Goal: Find specific page/section: Find specific page/section

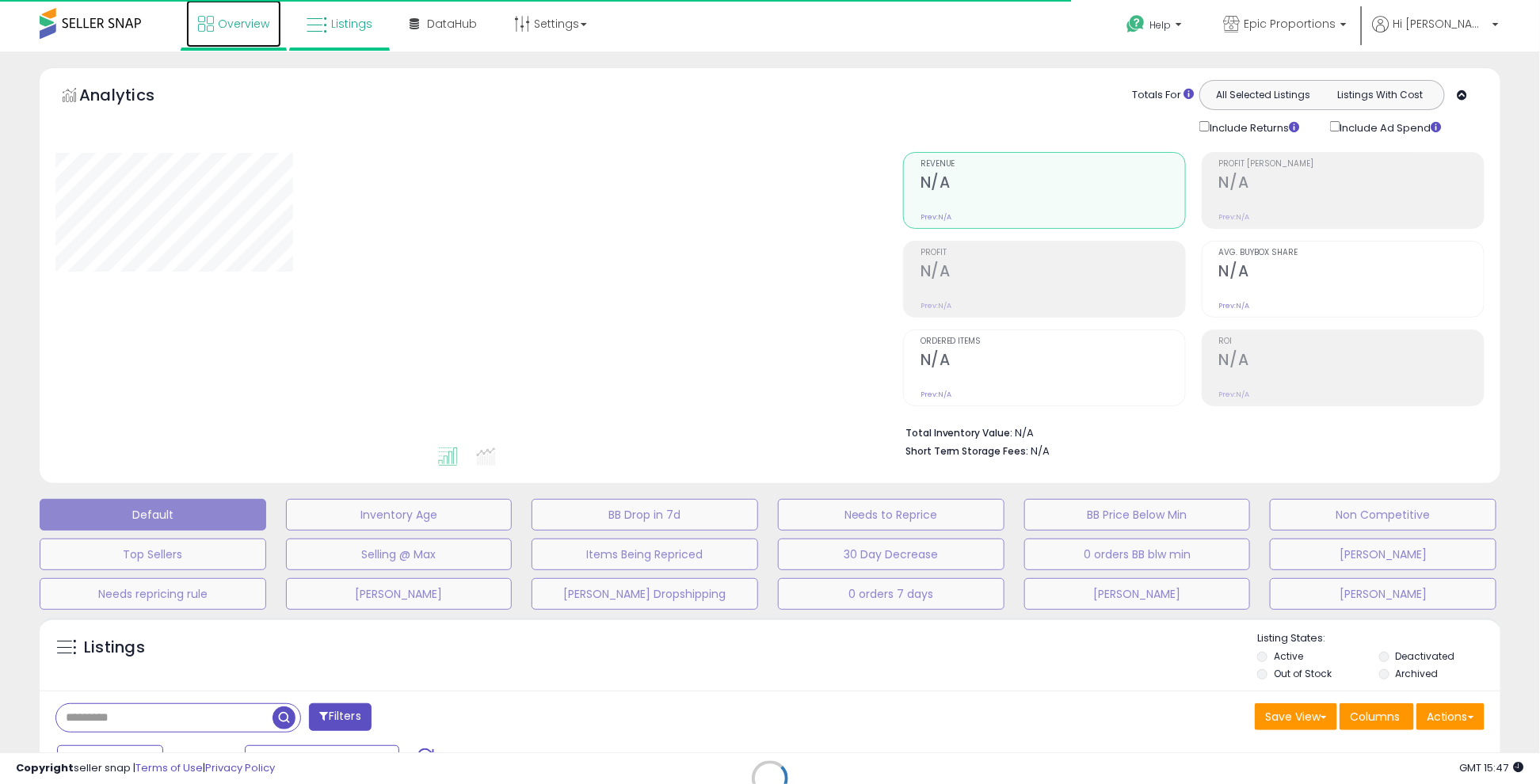
click at [248, 36] on link "Overview" at bounding box center [234, 23] width 95 height 47
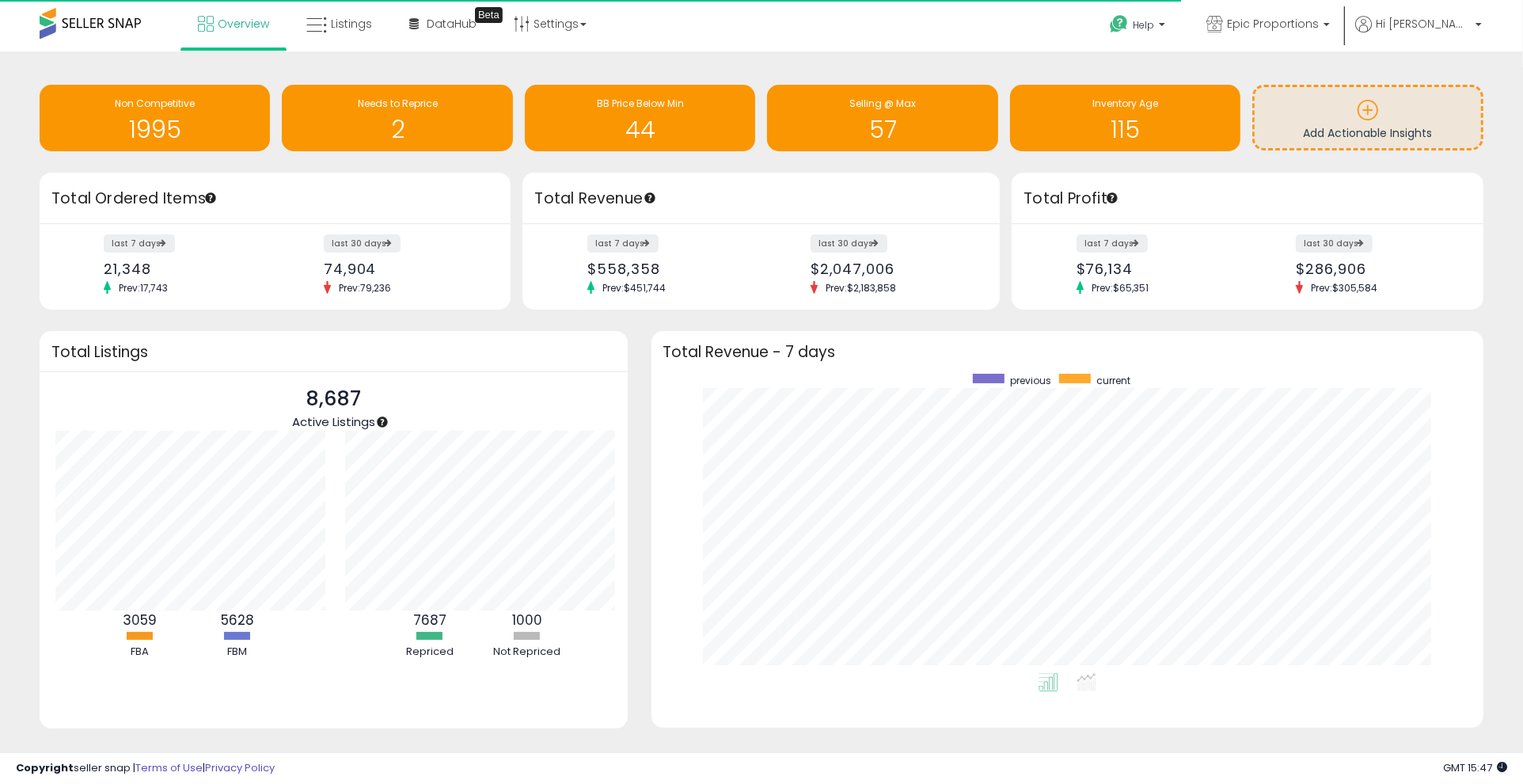
scroll to position [791323, 790860]
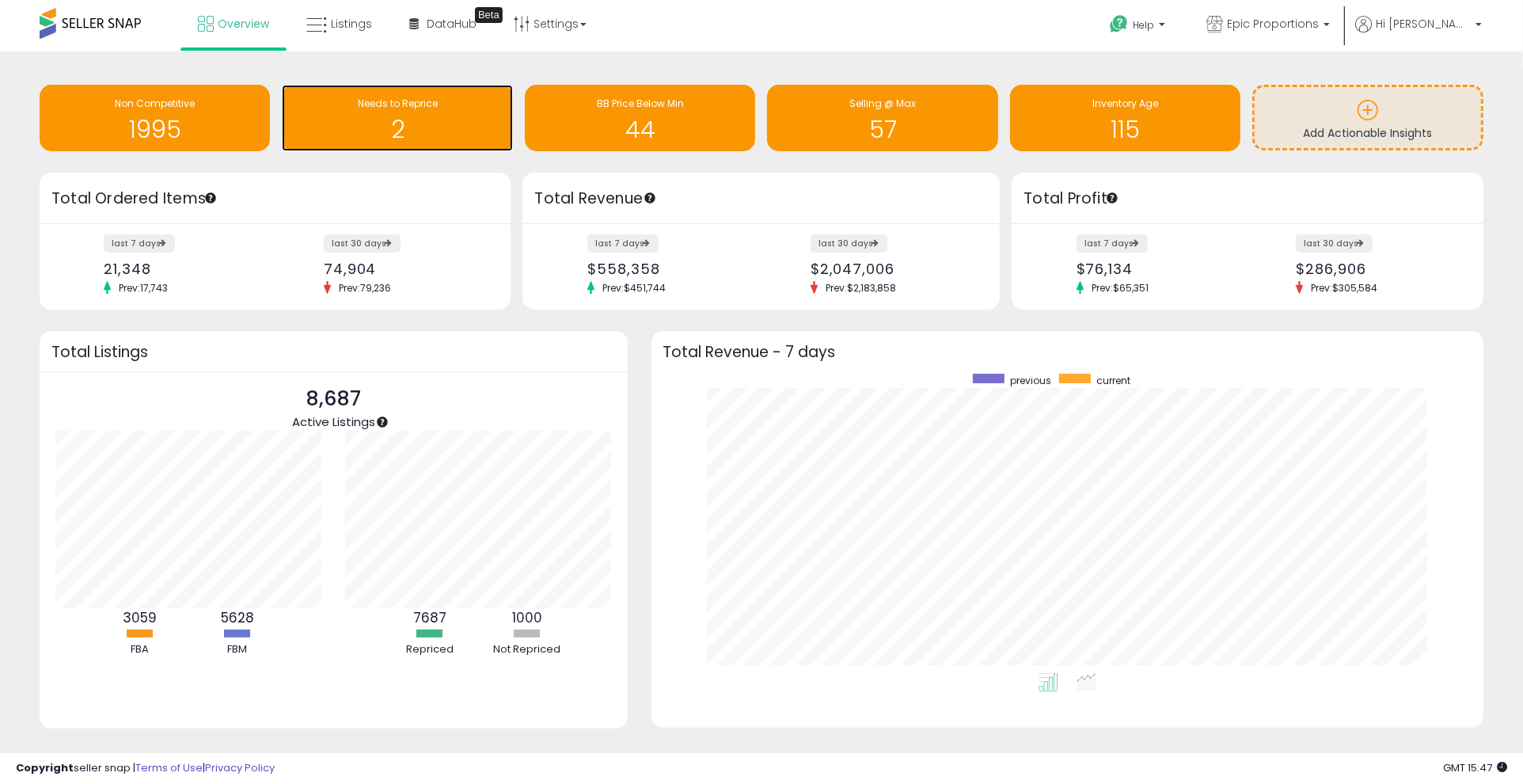
click at [450, 137] on h1 "2" at bounding box center [397, 130] width 215 height 26
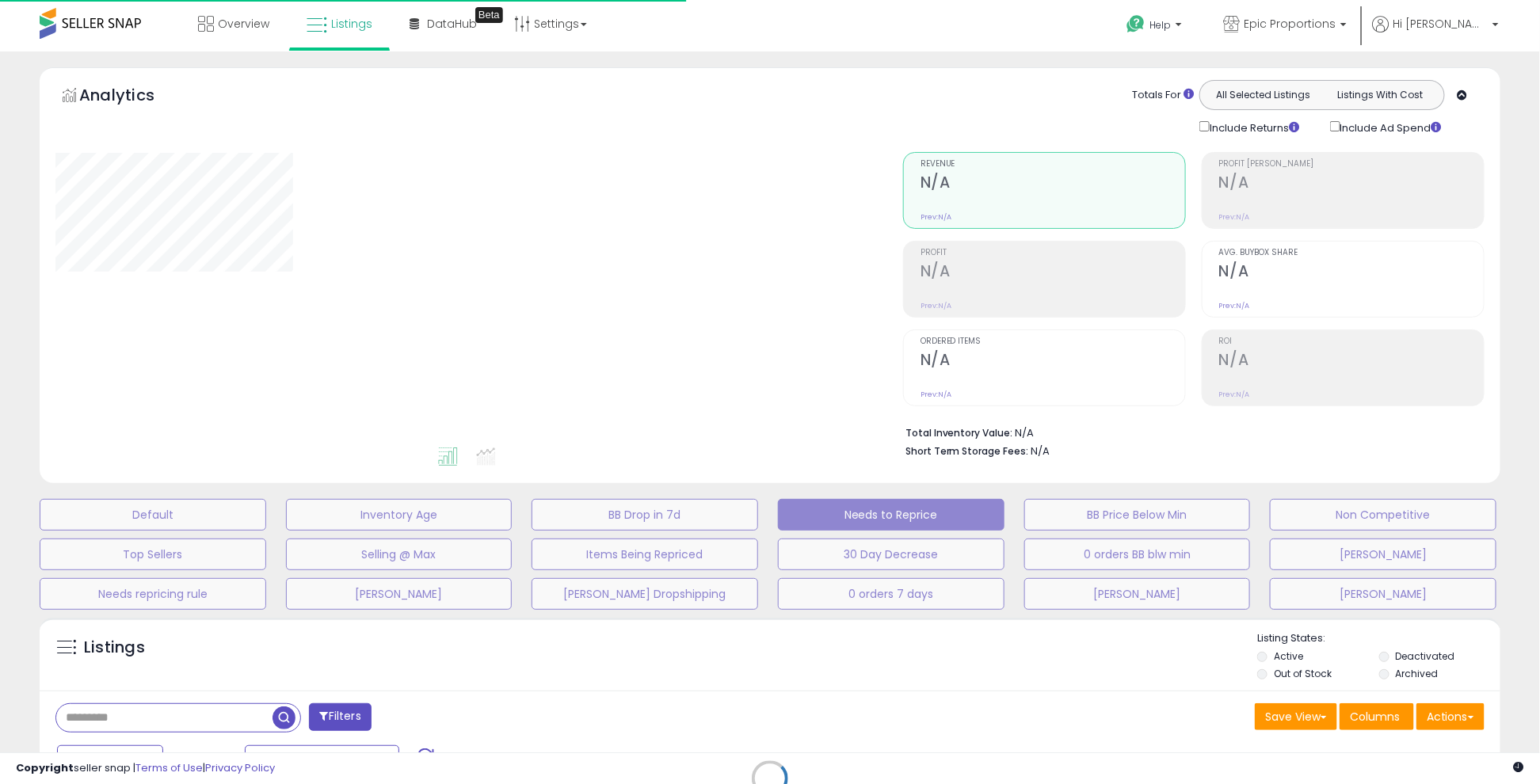
select select "**"
